Goal: Information Seeking & Learning: Learn about a topic

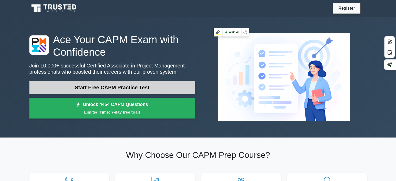
click at [136, 85] on link "Start Free CAPM Practice Test" at bounding box center [111, 87] width 165 height 12
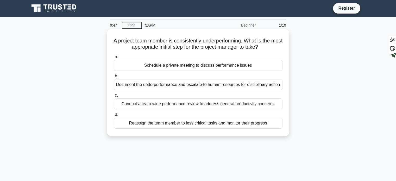
click at [199, 66] on div "Schedule a private meeting to discuss performance issues" at bounding box center [198, 65] width 169 height 11
click at [114, 59] on input "a. Schedule a private meeting to discuss performance issues" at bounding box center [114, 56] width 0 height 3
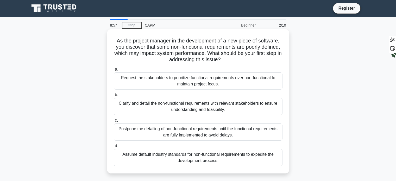
click at [183, 131] on div "Postpone the detailing of non-functional requirements until the functional requ…" at bounding box center [198, 131] width 169 height 17
click at [114, 122] on input "c. Postpone the detailing of non-functional requirements until the functional r…" at bounding box center [114, 120] width 0 height 3
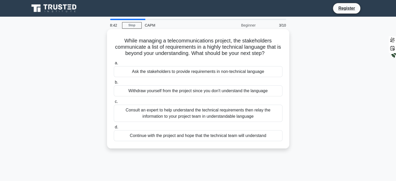
click at [196, 115] on div "Consult an expert to help understand the technical requirements then relay the …" at bounding box center [198, 113] width 169 height 17
click at [114, 103] on input "c. Consult an expert to help understand the technical requirements then relay t…" at bounding box center [114, 101] width 0 height 3
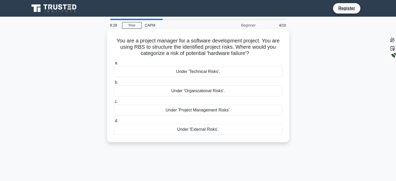
click at [195, 72] on div "Under 'Technical Risks'." at bounding box center [198, 71] width 169 height 11
click at [114, 65] on input "a. Under 'Technical Risks'." at bounding box center [114, 62] width 0 height 3
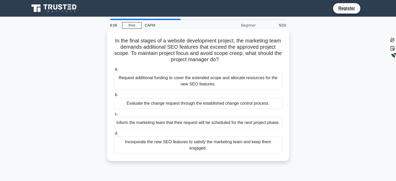
click at [184, 104] on div "Evaluate the change request through the established change control process." at bounding box center [198, 103] width 169 height 11
click at [114, 97] on input "b. Evaluate the change request through the established change control process." at bounding box center [114, 94] width 0 height 3
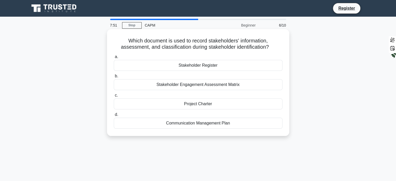
click at [184, 63] on div "Stakeholder Register" at bounding box center [198, 65] width 169 height 11
click at [114, 59] on input "a. Stakeholder Register" at bounding box center [114, 56] width 0 height 3
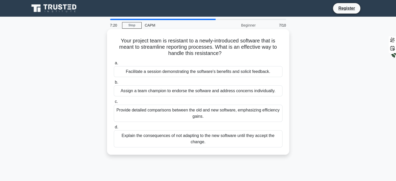
click at [160, 88] on div "Assign a team champion to endorse the software and address concerns individuall…" at bounding box center [198, 90] width 169 height 11
click at [114, 84] on input "b. Assign a team champion to endorse the software and address concerns individu…" at bounding box center [114, 82] width 0 height 3
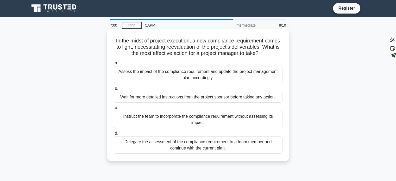
click at [151, 78] on div "Assess the impact of the compliance requirement and update the project manageme…" at bounding box center [198, 74] width 169 height 17
click at [114, 65] on input "a. Assess the impact of the compliance requirement and update the project manag…" at bounding box center [114, 62] width 0 height 3
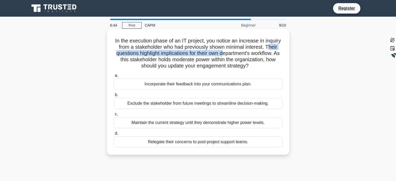
drag, startPoint x: 123, startPoint y: 55, endPoint x: 247, endPoint y: 54, distance: 123.3
click at [247, 54] on h5 "In the execution phase of an IT project, you notice an increase in inquiry from…" at bounding box center [198, 53] width 170 height 32
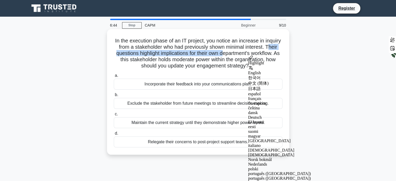
click at [176, 56] on h5 "In the execution phase of an IT project, you notice an increase in inquiry from…" at bounding box center [198, 53] width 170 height 32
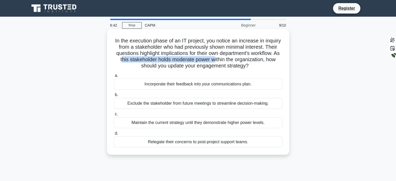
drag, startPoint x: 156, startPoint y: 62, endPoint x: 253, endPoint y: 58, distance: 96.9
click at [253, 58] on h5 "In the execution phase of an IT project, you notice an increase in inquiry from…" at bounding box center [198, 53] width 170 height 32
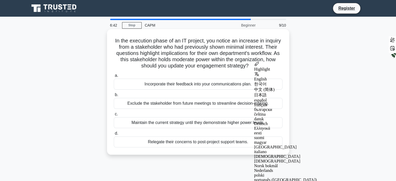
click at [174, 63] on h5 "In the execution phase of an IT project, you notice an increase in inquiry from…" at bounding box center [198, 53] width 170 height 32
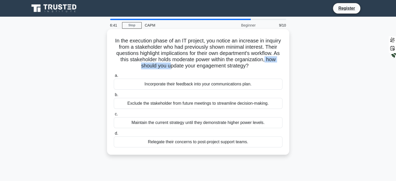
drag, startPoint x: 148, startPoint y: 69, endPoint x: 190, endPoint y: 68, distance: 42.7
click at [190, 68] on h5 "In the execution phase of an IT project, you notice an increase in inquiry from…" at bounding box center [198, 53] width 170 height 32
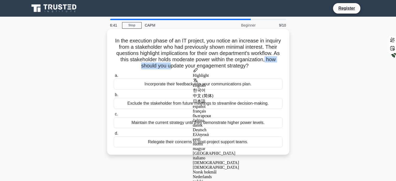
click at [190, 68] on h5 "In the execution phase of an IT project, you notice an increase in inquiry from…" at bounding box center [198, 53] width 170 height 32
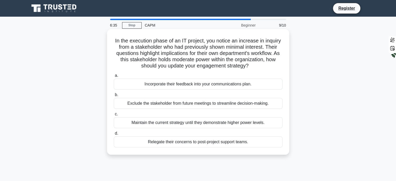
click at [174, 86] on div "Incorporate their feedback into your communications plan." at bounding box center [198, 84] width 169 height 11
click at [114, 77] on input "a. Incorporate their feedback into your communications plan." at bounding box center [114, 75] width 0 height 3
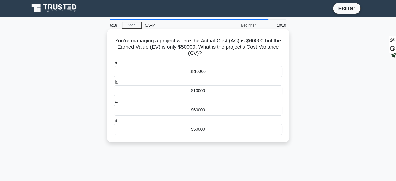
click at [196, 71] on div "$-10000" at bounding box center [198, 71] width 169 height 11
click at [114, 65] on input "a. $-10000" at bounding box center [114, 62] width 0 height 3
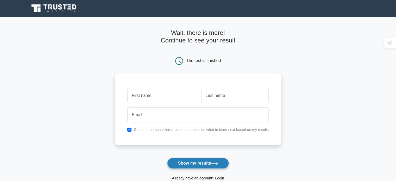
scroll to position [26, 0]
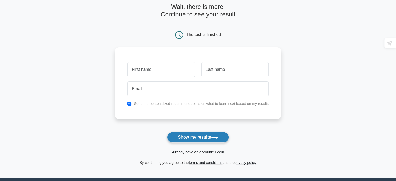
click at [198, 139] on button "Show my results" at bounding box center [197, 137] width 61 height 11
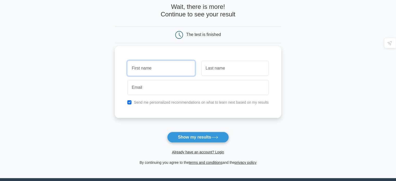
click at [165, 69] on input "text" at bounding box center [160, 68] width 67 height 15
type input "[PERSON_NAME]"
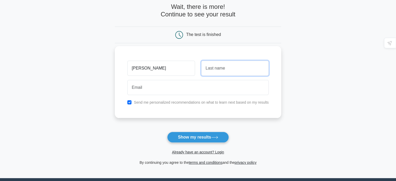
click at [213, 63] on input "text" at bounding box center [234, 68] width 67 height 15
type input "Gogoi"
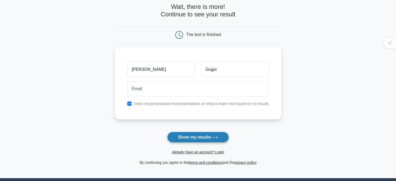
click at [199, 134] on button "Show my results" at bounding box center [197, 137] width 61 height 11
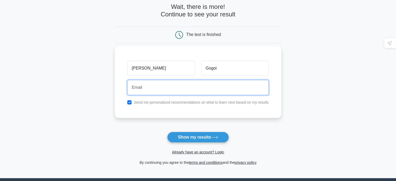
click at [177, 87] on input "email" at bounding box center [197, 87] width 141 height 15
type input "gogoianargha1@gmail.com"
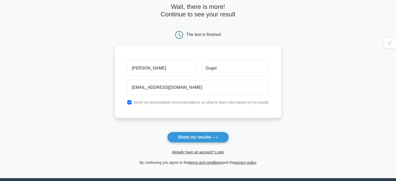
click at [182, 103] on label "Send me personalized recommendations on what to learn next based on my results" at bounding box center [201, 102] width 135 height 4
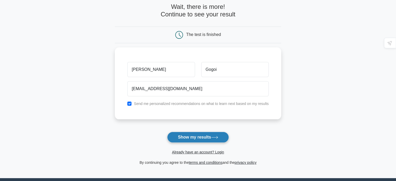
click at [180, 138] on button "Show my results" at bounding box center [197, 137] width 61 height 11
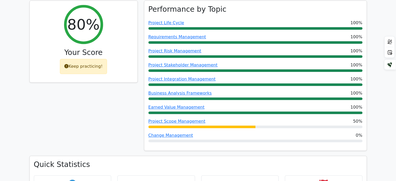
scroll to position [286, 0]
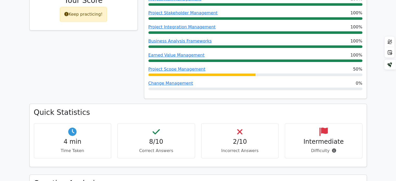
click at [241, 138] on h4 "2/10" at bounding box center [240, 142] width 69 height 8
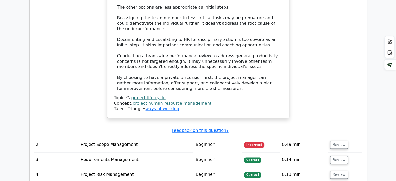
scroll to position [754, 0]
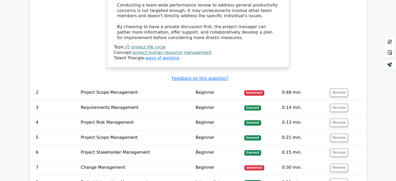
click at [122, 85] on td "Project Scope Management" at bounding box center [136, 92] width 115 height 15
click at [335, 88] on button "Review" at bounding box center [339, 92] width 18 height 8
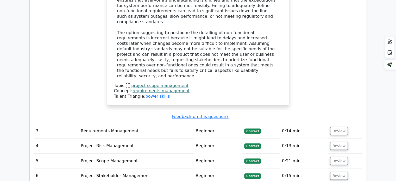
scroll to position [1093, 0]
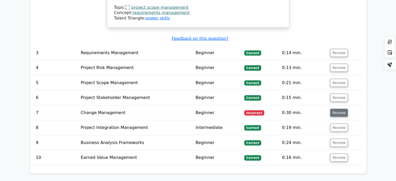
click at [335, 109] on button "Review" at bounding box center [339, 113] width 18 height 8
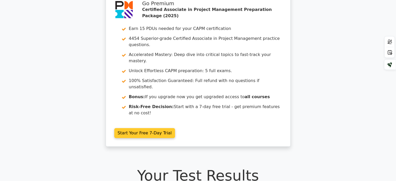
scroll to position [0, 0]
